Goal: Information Seeking & Learning: Understand process/instructions

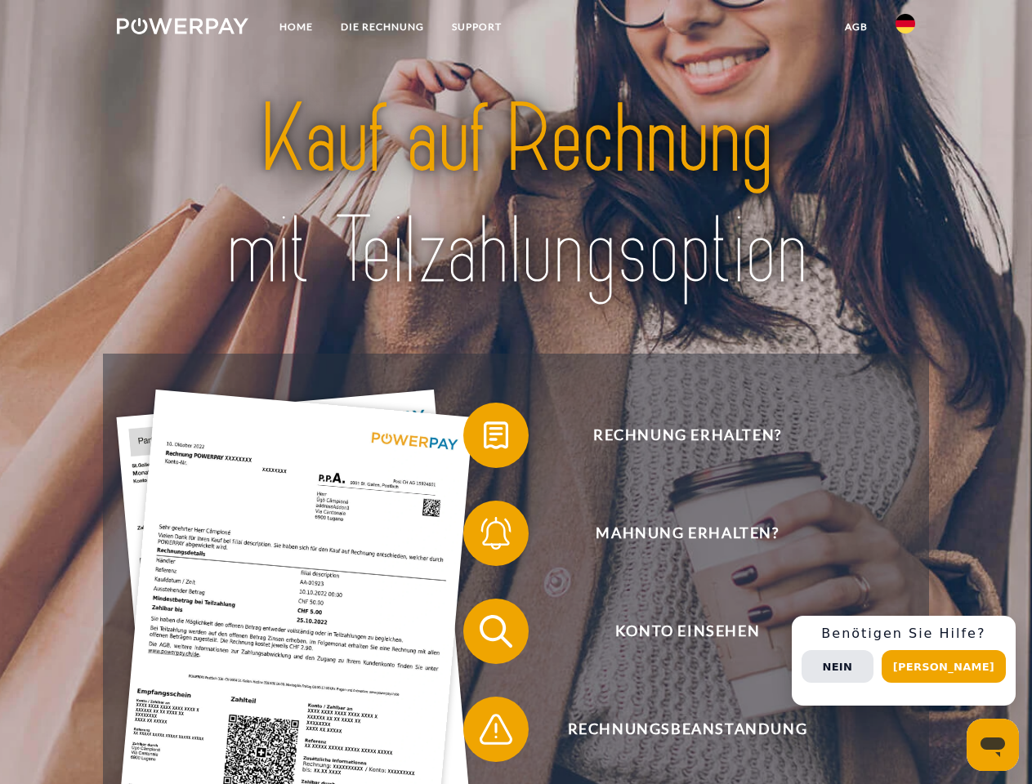
click at [182, 29] on img at bounding box center [183, 26] width 132 height 16
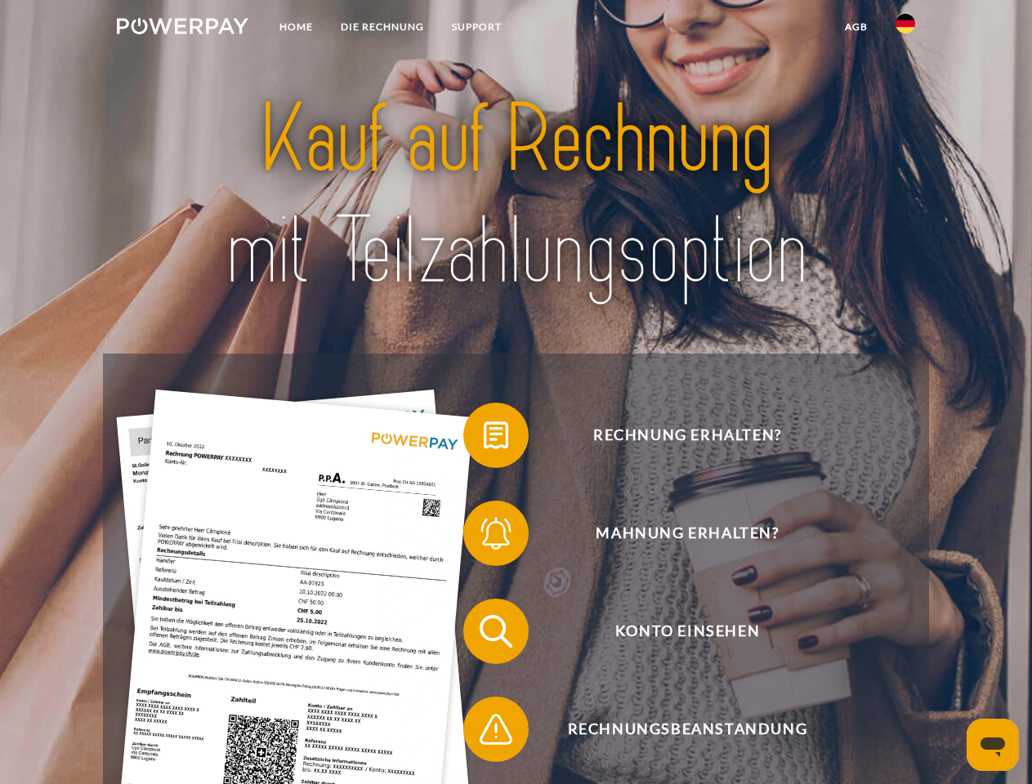
click at [905, 29] on img at bounding box center [905, 24] width 20 height 20
click at [855, 27] on link "agb" at bounding box center [856, 26] width 51 height 29
click at [484, 439] on span at bounding box center [471, 436] width 82 height 82
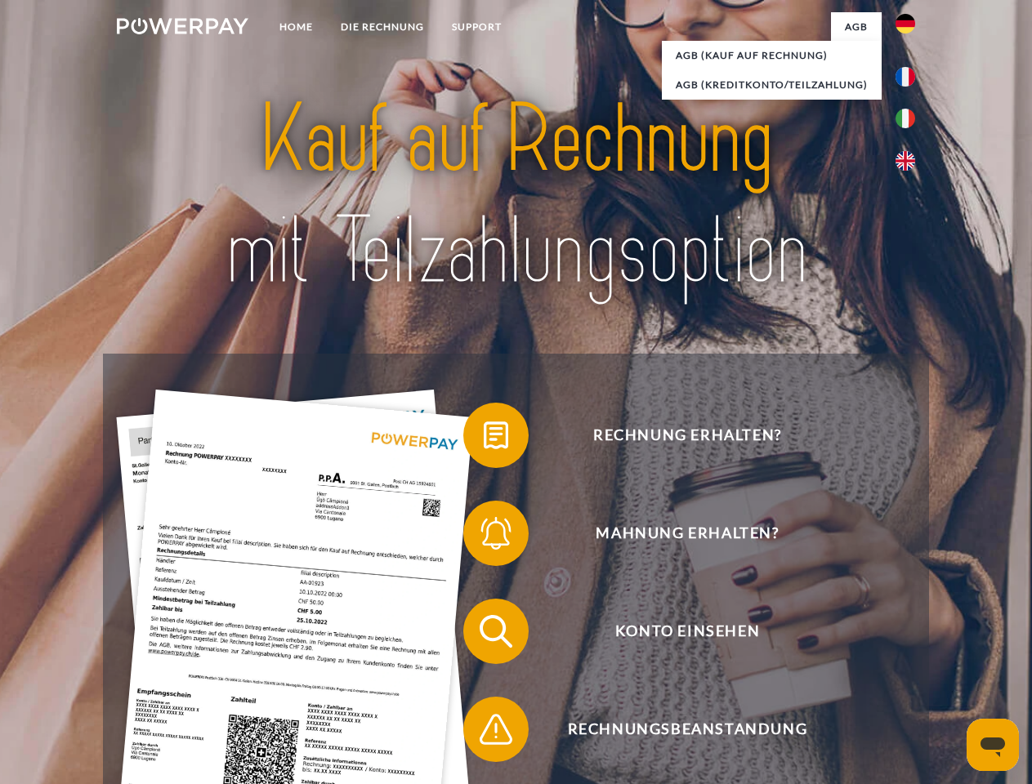
click at [484, 537] on span at bounding box center [471, 534] width 82 height 82
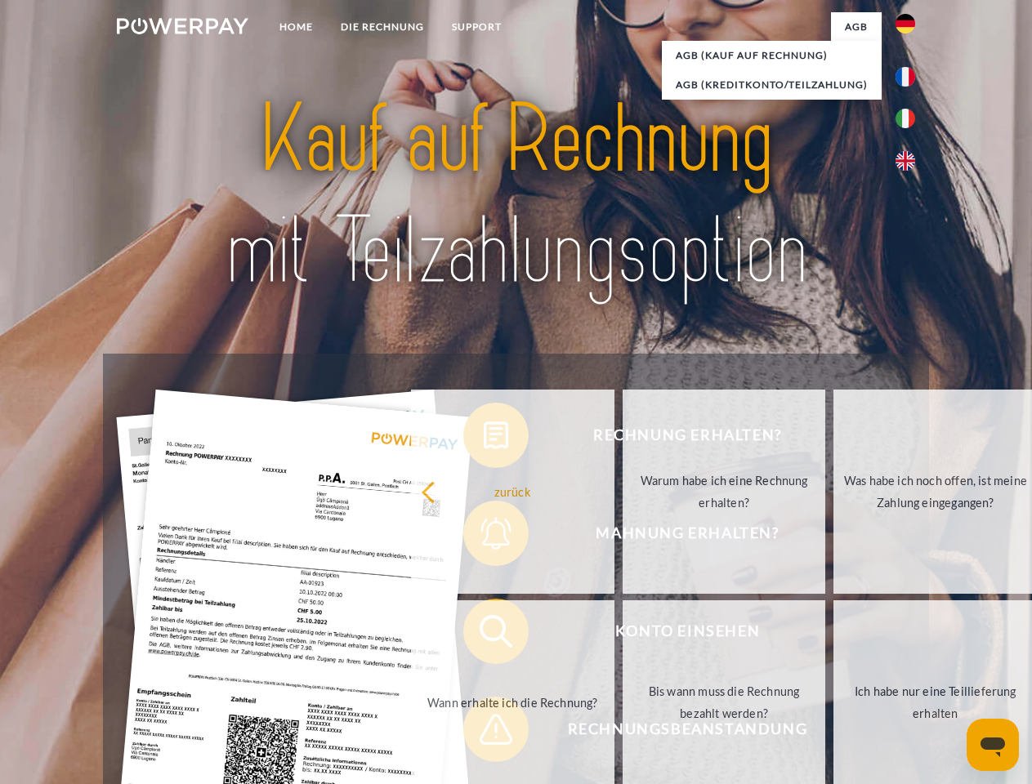
click at [622, 635] on link "Bis wann muss die Rechnung bezahlt werden?" at bounding box center [723, 702] width 203 height 204
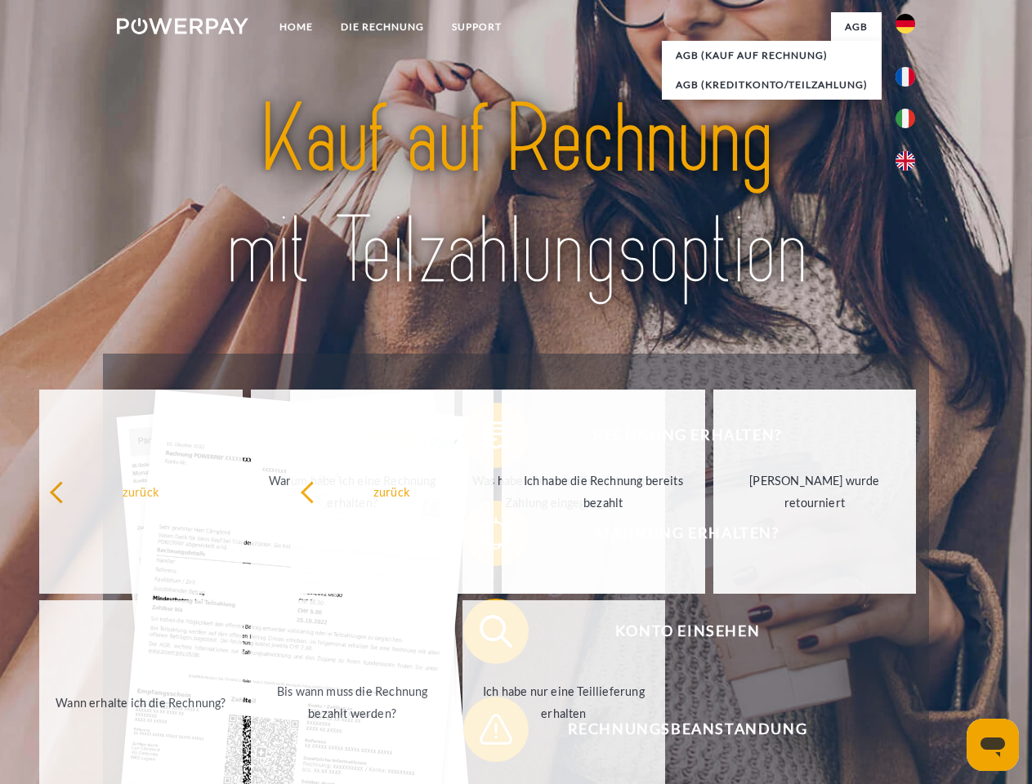
click at [484, 733] on span at bounding box center [471, 730] width 82 height 82
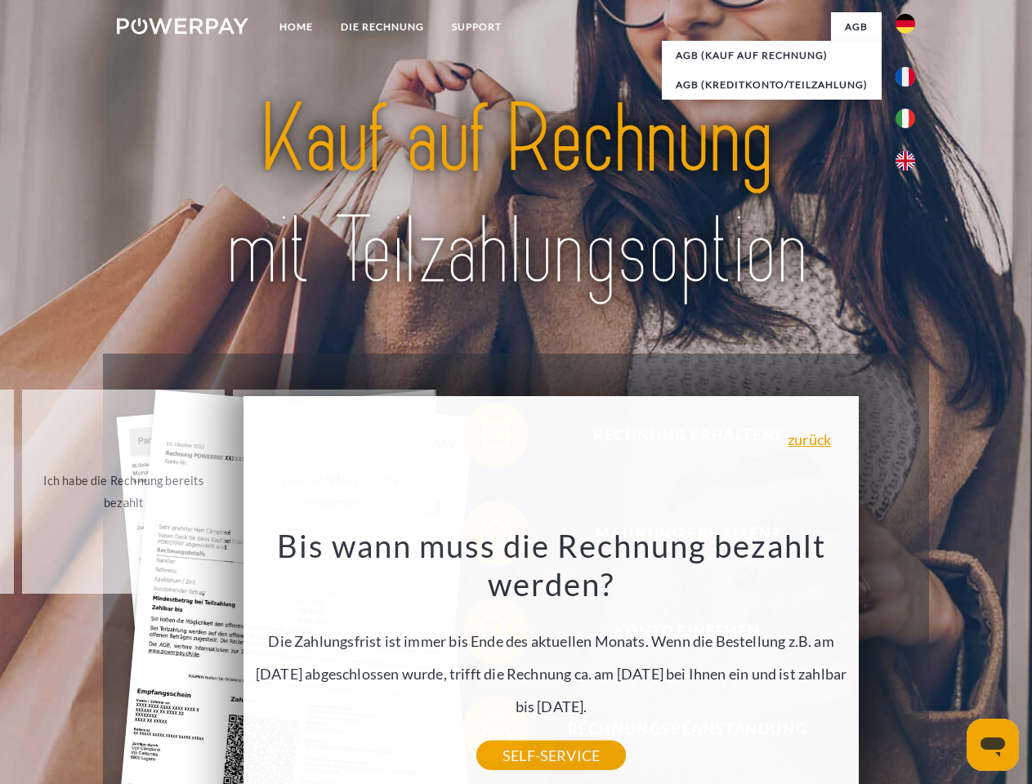
click at [909, 661] on div "Rechnung erhalten? Mahnung erhalten? Konto einsehen" at bounding box center [515, 680] width 825 height 653
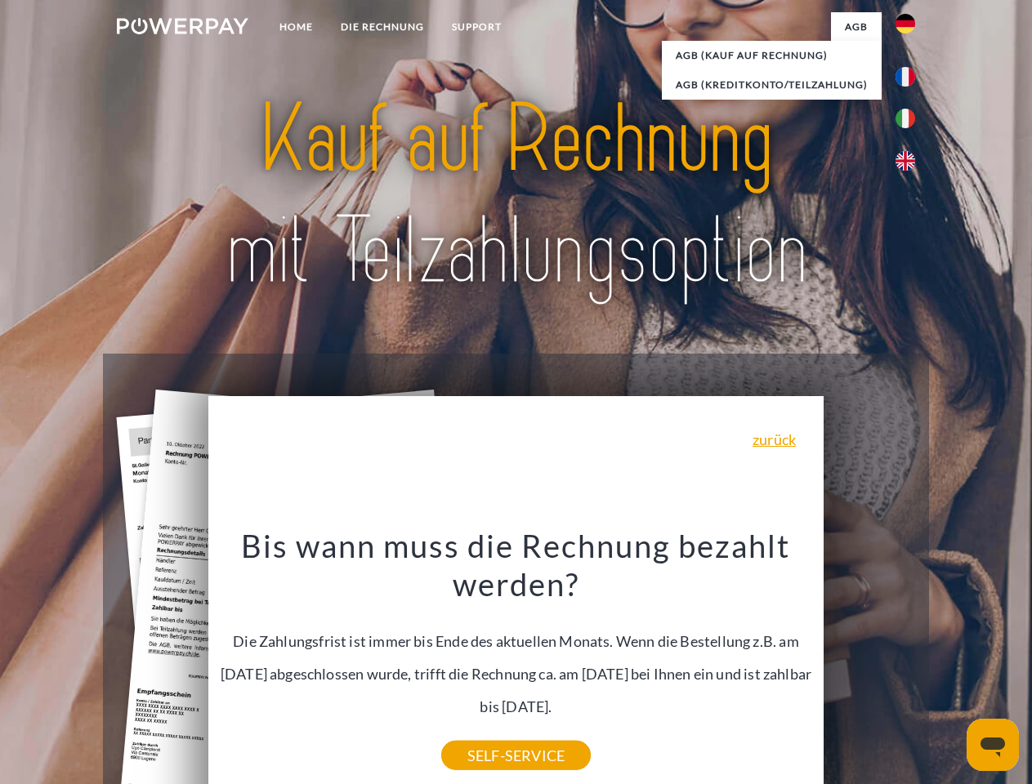
click at [869, 664] on span "Konto einsehen" at bounding box center [687, 631] width 400 height 65
click at [949, 667] on header "Home DIE RECHNUNG SUPPORT" at bounding box center [516, 564] width 1032 height 1128
